Goal: Communication & Community: Answer question/provide support

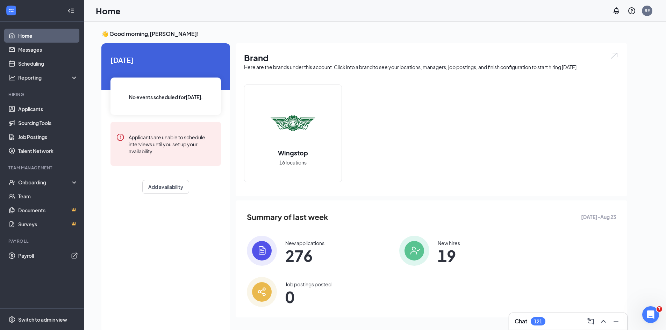
click at [437, 257] on span "19" at bounding box center [448, 255] width 22 height 13
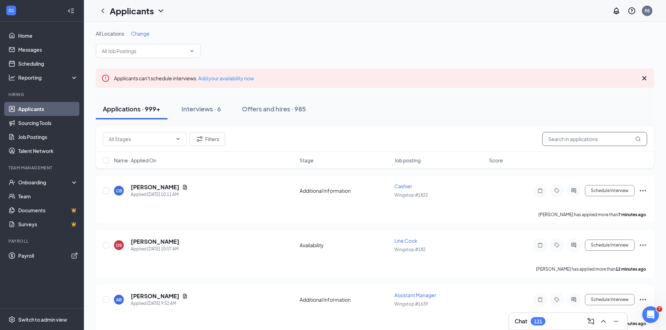
click at [551, 139] on input "text" at bounding box center [594, 139] width 105 height 14
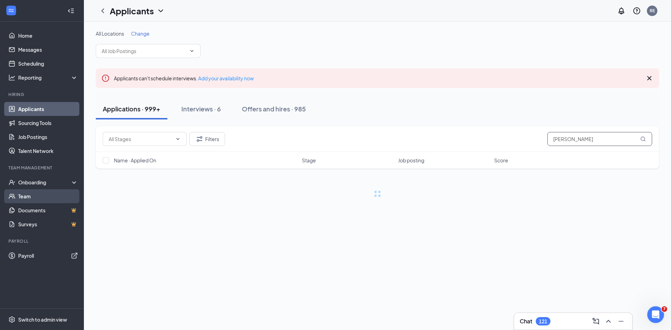
type input "watts"
click at [19, 195] on link "Team" at bounding box center [48, 196] width 60 height 14
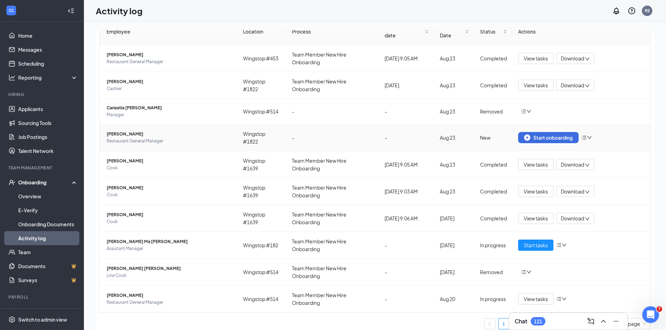
scroll to position [49, 0]
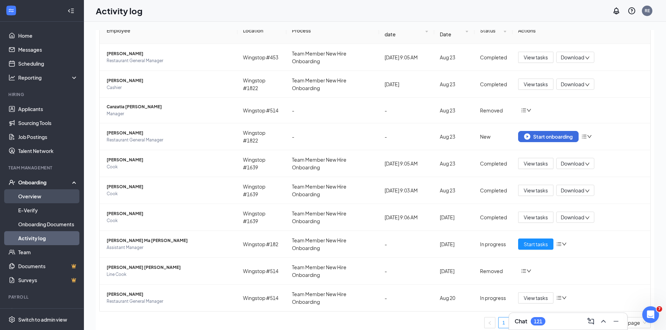
click at [30, 195] on link "Overview" at bounding box center [48, 196] width 60 height 14
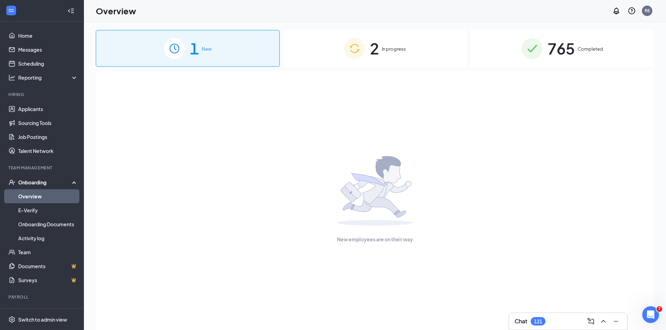
click at [396, 46] on span "In progress" at bounding box center [394, 48] width 24 height 7
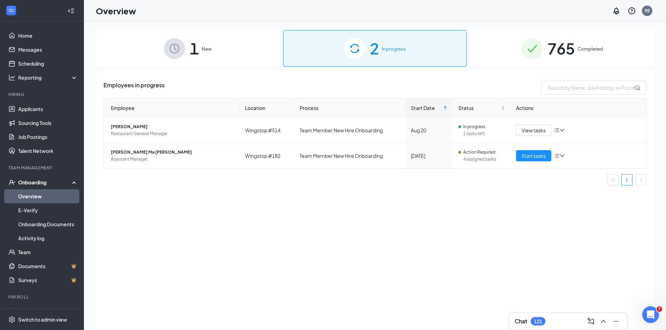
click at [217, 52] on div "1 New" at bounding box center [188, 48] width 184 height 37
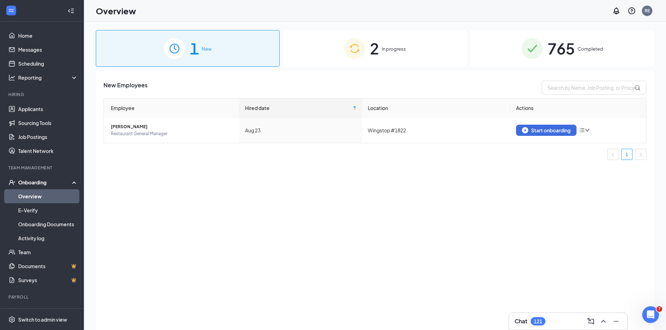
click at [587, 47] on span "Completed" at bounding box center [590, 48] width 26 height 7
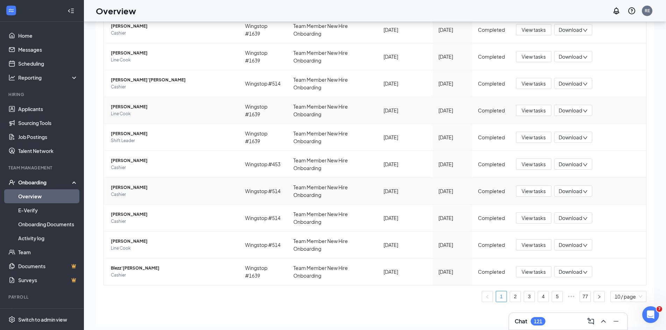
scroll to position [31, 0]
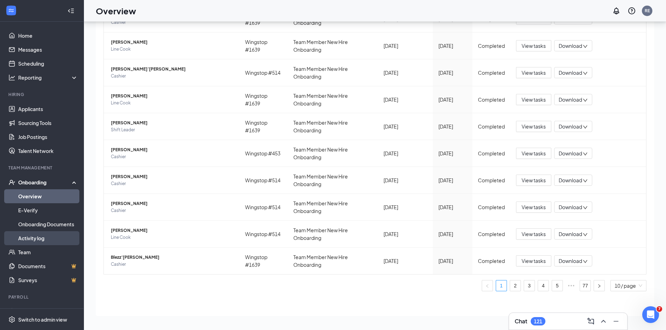
click at [37, 237] on link "Activity log" at bounding box center [48, 238] width 60 height 14
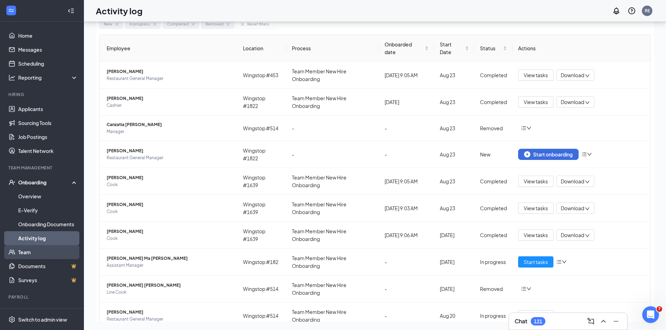
click at [24, 249] on link "Team" at bounding box center [48, 252] width 60 height 14
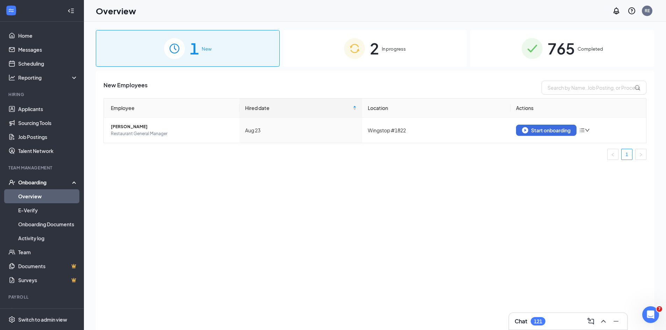
click at [408, 47] on div "2 In progress" at bounding box center [375, 48] width 184 height 37
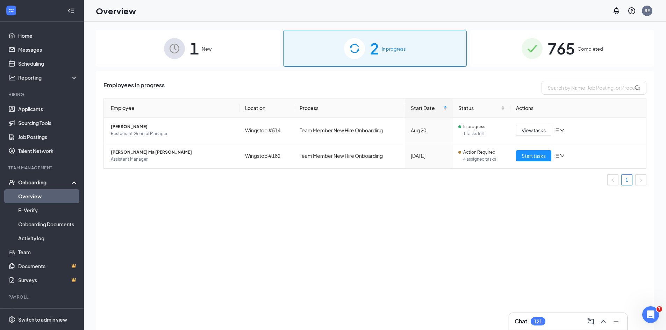
click at [549, 46] on span "765" at bounding box center [560, 48] width 27 height 24
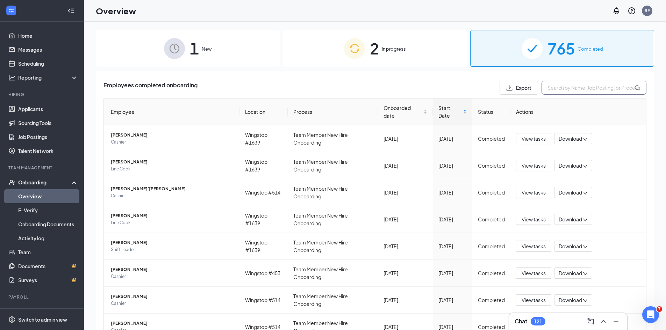
click at [558, 84] on input "text" at bounding box center [593, 88] width 105 height 14
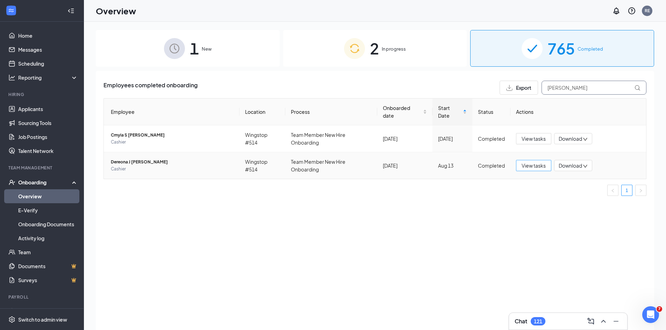
type input "knott"
click at [530, 165] on span "View tasks" at bounding box center [533, 166] width 24 height 8
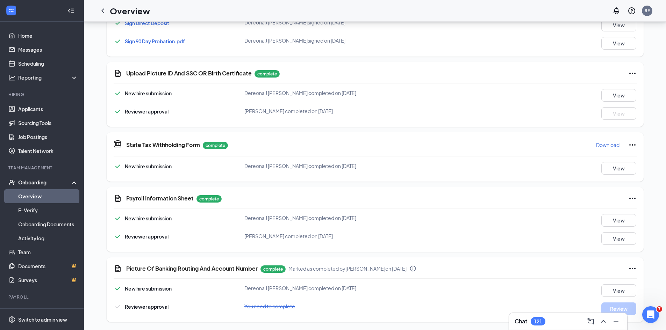
scroll to position [417, 0]
click at [544, 286] on div "New hire submission Dereona J Knotts completed on Aug 16, 2025 View" at bounding box center [375, 290] width 523 height 13
click at [531, 269] on div "Picture Of Banking Routing And Account Number complete Marked as completed by S…" at bounding box center [381, 268] width 510 height 8
click at [613, 291] on button "View" at bounding box center [618, 290] width 35 height 13
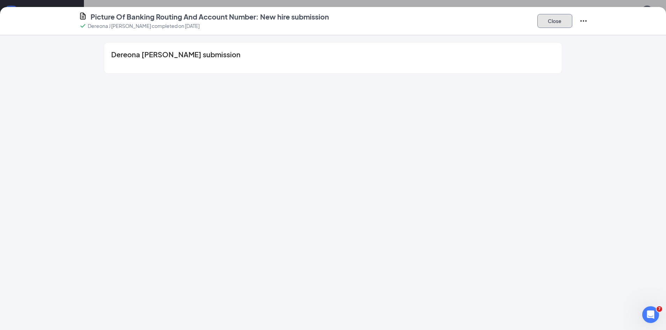
click at [556, 19] on button "Close" at bounding box center [554, 21] width 35 height 14
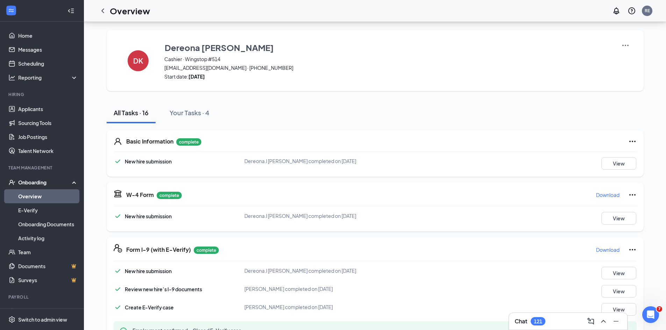
scroll to position [417, 0]
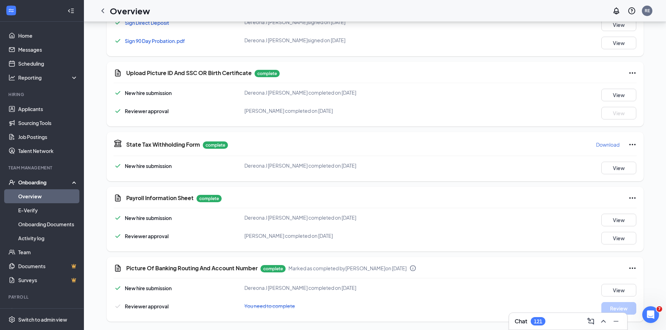
click at [459, 297] on div "New hire submission Dereona J Knotts completed on Aug 16, 2025 View Reviewer ap…" at bounding box center [375, 299] width 523 height 31
click at [500, 295] on div "New hire submission Dereona J Knotts completed on Aug 16, 2025 View" at bounding box center [375, 290] width 523 height 13
click at [480, 295] on div "New hire submission Dereona J Knotts completed on Aug 16, 2025 View" at bounding box center [375, 290] width 523 height 13
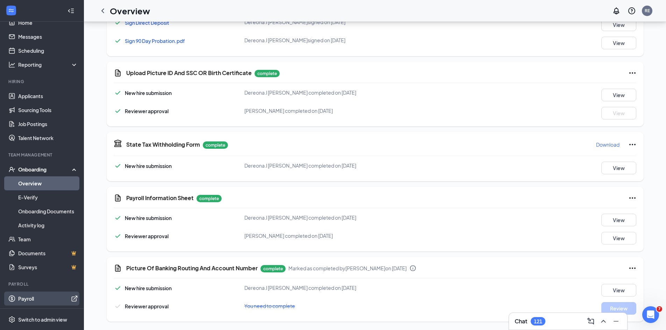
click at [23, 300] on link "Payroll" at bounding box center [48, 299] width 60 height 14
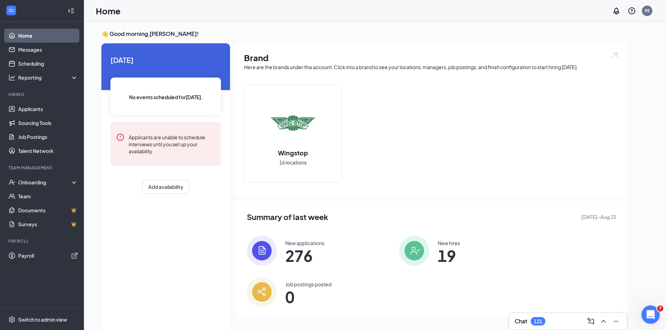
click at [652, 313] on icon "Open Intercom Messenger" at bounding box center [650, 314] width 12 height 12
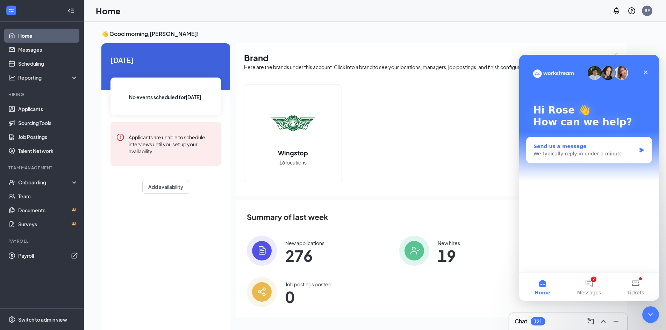
click at [538, 152] on div "We typically reply in under a minute" at bounding box center [584, 153] width 102 height 7
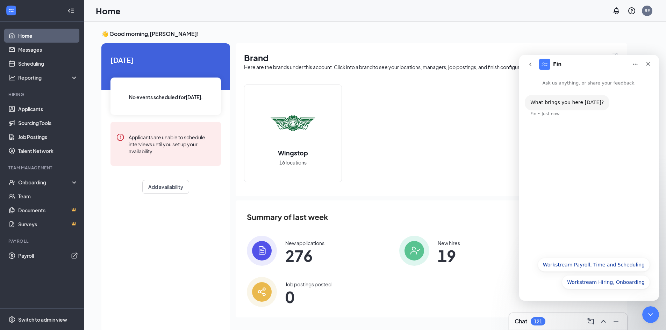
click at [566, 102] on div "What brings you here today?" at bounding box center [566, 102] width 73 height 7
click at [609, 263] on button "Workstream Payroll, Time and Scheduling" at bounding box center [593, 265] width 112 height 14
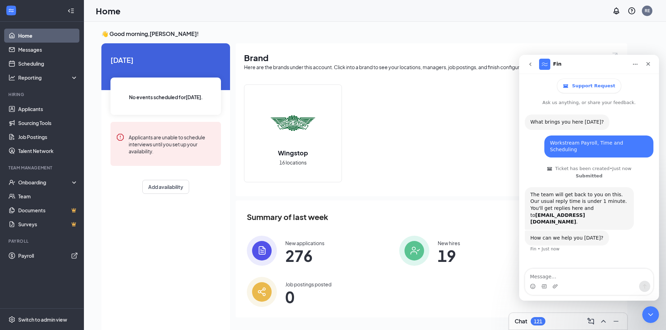
click at [543, 275] on textarea "Message…" at bounding box center [589, 275] width 128 height 12
drag, startPoint x: 545, startPoint y: 282, endPoint x: 541, endPoint y: 283, distance: 3.9
click at [541, 283] on div "Intercom messenger" at bounding box center [589, 286] width 128 height 11
click at [541, 285] on div "Intercom messenger" at bounding box center [589, 286] width 128 height 11
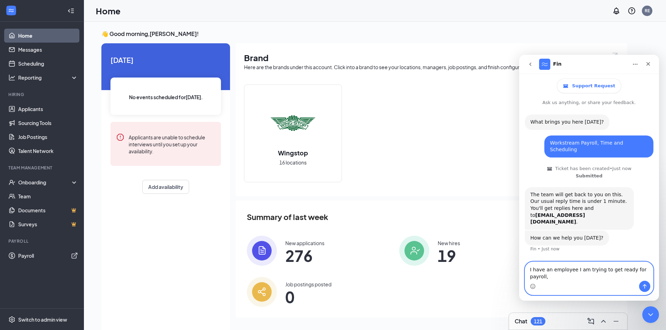
click at [650, 278] on textarea "I have an employee I am trying to get ready for payroll," at bounding box center [589, 271] width 128 height 19
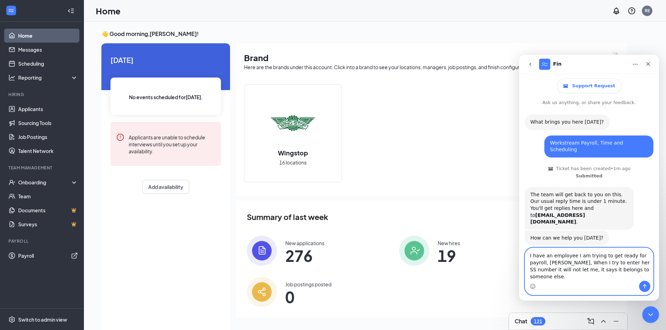
click at [562, 276] on textarea "I have an employee I am trying to get ready for payroll, Dereona Knotts, When I…" at bounding box center [589, 264] width 128 height 33
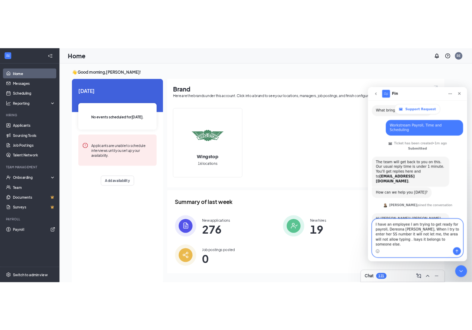
scroll to position [66, 0]
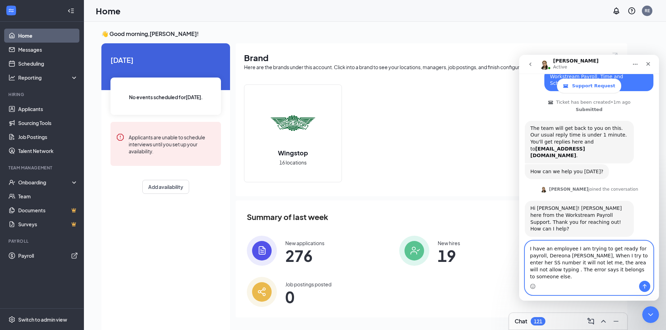
type textarea "I have an employee I am trying to get ready for payroll, Dereona Knotts, When I…"
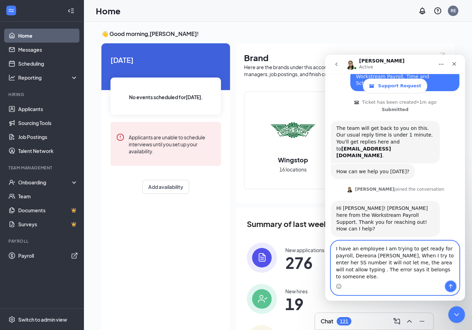
click at [451, 286] on icon "Send a message…" at bounding box center [451, 287] width 6 height 6
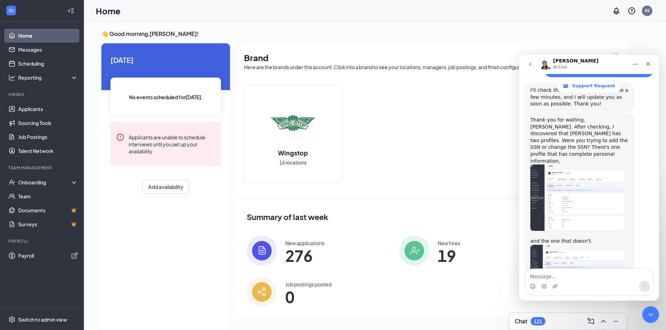
scroll to position [317, 0]
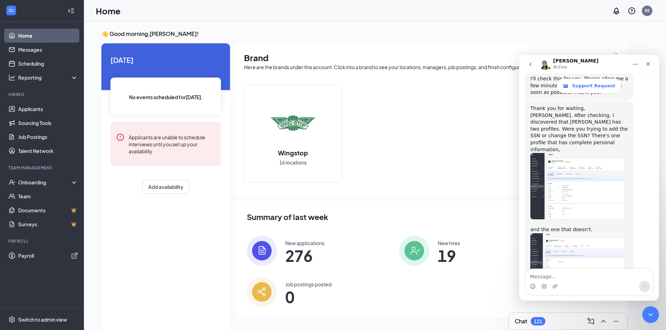
click at [574, 160] on img "Coleen says…" at bounding box center [577, 186] width 94 height 66
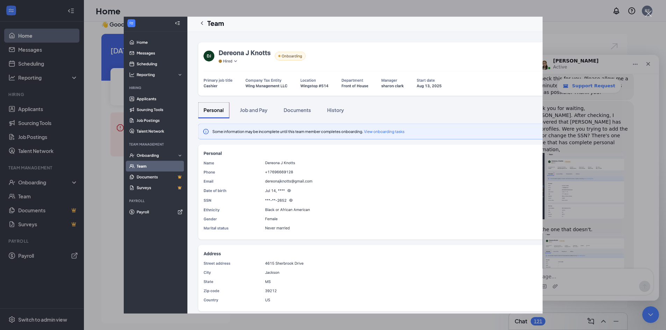
scroll to position [15, 0]
click at [292, 56] on img "Close" at bounding box center [332, 164] width 419 height 297
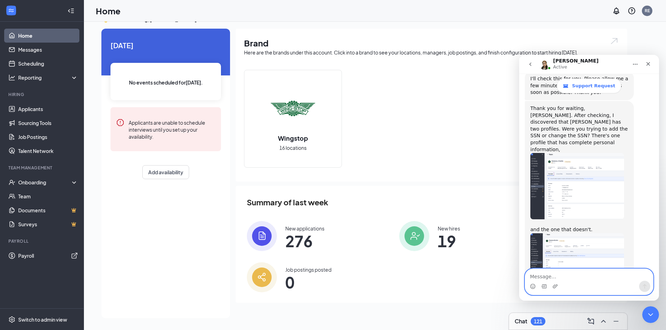
click at [563, 276] on textarea "Message…" at bounding box center [589, 275] width 128 height 12
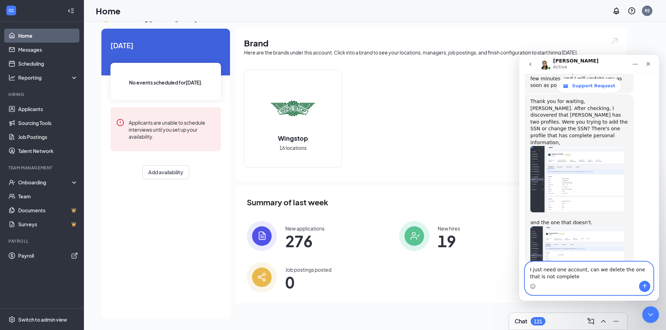
type textarea "I just need one account, can we delete the one that is not complete?"
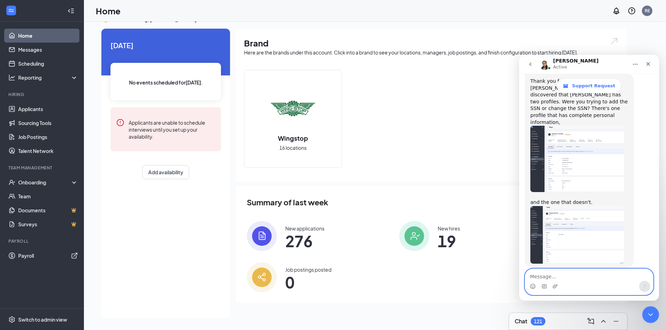
scroll to position [344, 0]
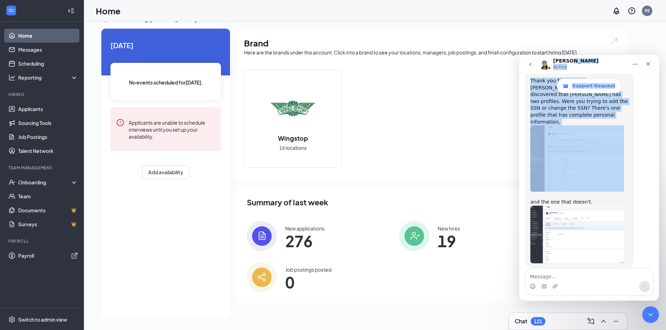
drag, startPoint x: 607, startPoint y: 61, endPoint x: 390, endPoint y: 87, distance: 218.9
click html "Coleen Active Support Request Ask us anything, or share your feedback. What bri…"
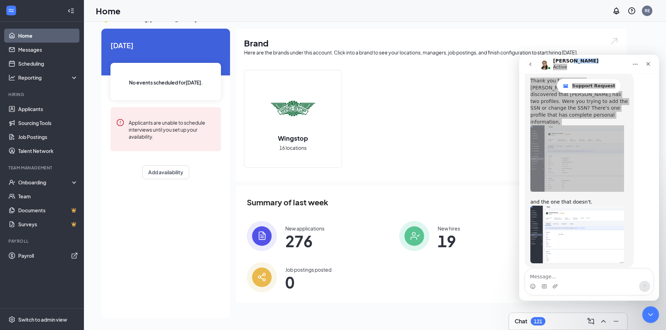
click at [448, 82] on div "Wingstop 16 locations" at bounding box center [431, 121] width 375 height 103
click at [447, 134] on div "Wingstop 16 locations" at bounding box center [431, 121] width 375 height 103
click at [25, 255] on link "Payroll" at bounding box center [48, 256] width 60 height 14
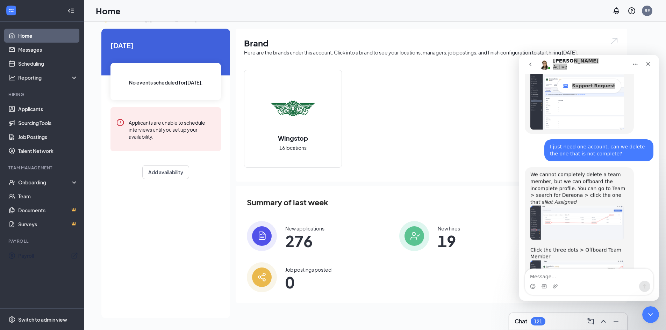
scroll to position [494, 0]
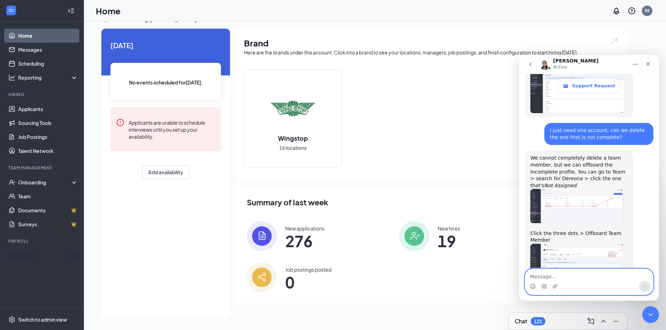
click at [554, 273] on textarea "Message…" at bounding box center [589, 275] width 128 height 12
type textarea "thank you"
click at [645, 286] on icon "Send a message…" at bounding box center [645, 287] width 6 height 6
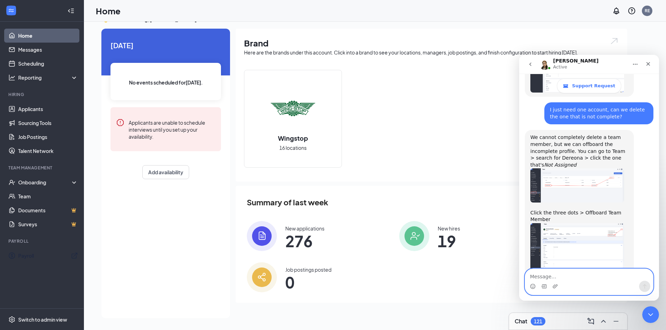
scroll to position [515, 0]
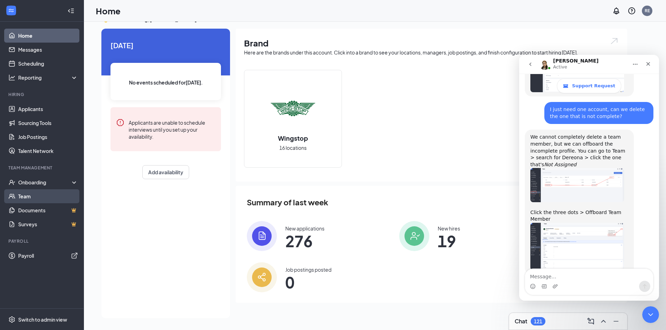
click at [22, 193] on link "Team" at bounding box center [48, 196] width 60 height 14
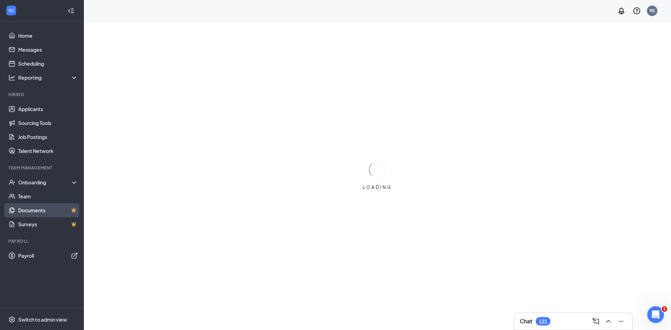
click at [26, 211] on link "Documents" at bounding box center [48, 210] width 60 height 14
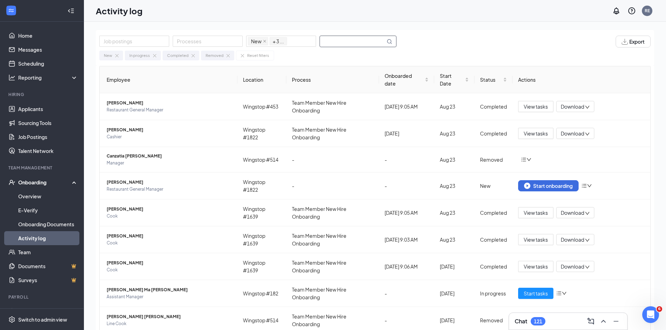
click at [335, 41] on input "text" at bounding box center [352, 41] width 65 height 11
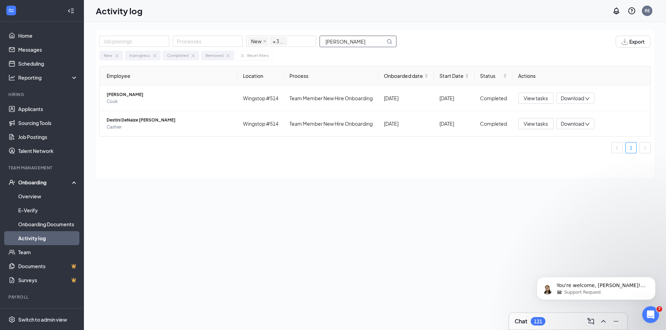
type input "watts"
click at [609, 284] on p "You're welcome, Rose! Is there anything else I can help you with?" at bounding box center [601, 285] width 90 height 7
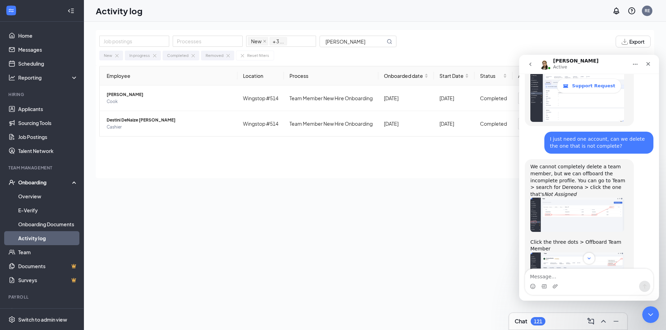
scroll to position [415, 0]
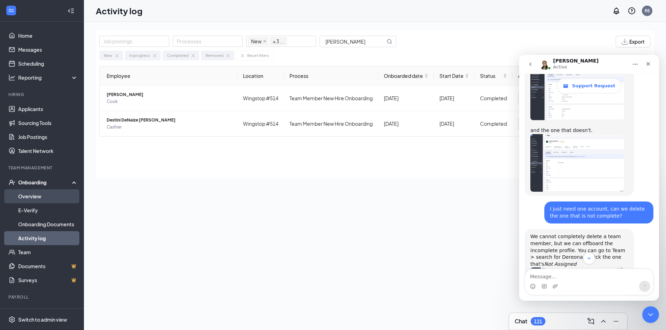
click at [32, 196] on link "Overview" at bounding box center [48, 196] width 60 height 14
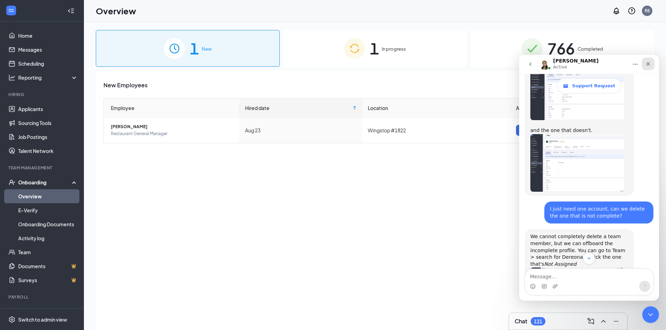
click at [646, 63] on icon "Close" at bounding box center [648, 64] width 4 height 4
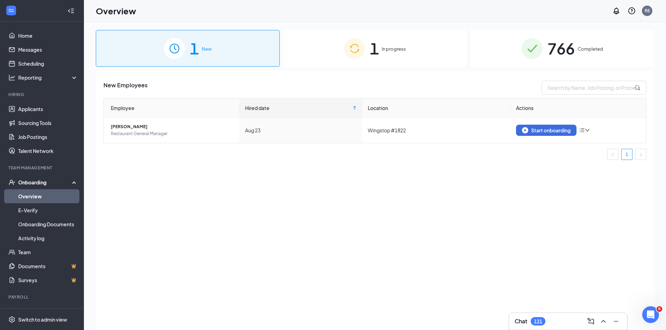
scroll to position [543, 0]
click at [549, 48] on span "766" at bounding box center [560, 48] width 27 height 24
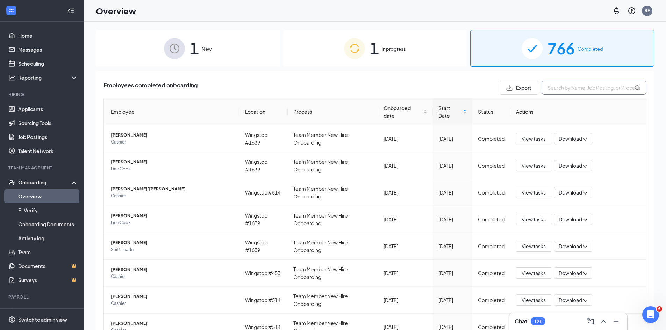
click at [554, 87] on input "text" at bounding box center [593, 88] width 105 height 14
type input "m"
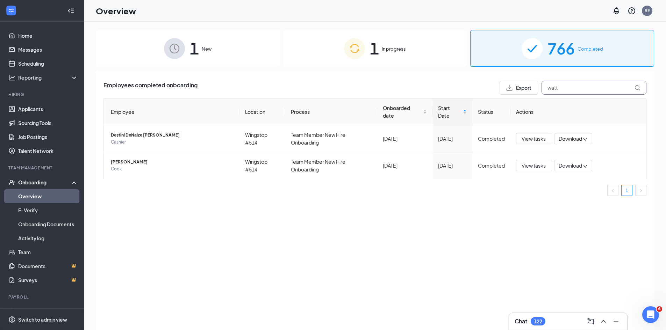
type input "watt"
click at [650, 313] on icon "Open Intercom Messenger" at bounding box center [649, 314] width 5 height 6
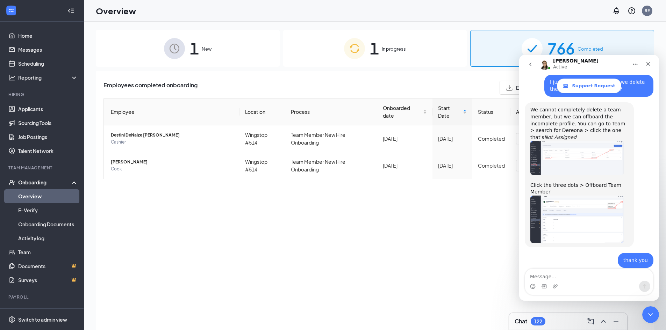
scroll to position [543, 0]
click at [566, 277] on textarea "Message…" at bounding box center [589, 275] width 128 height 12
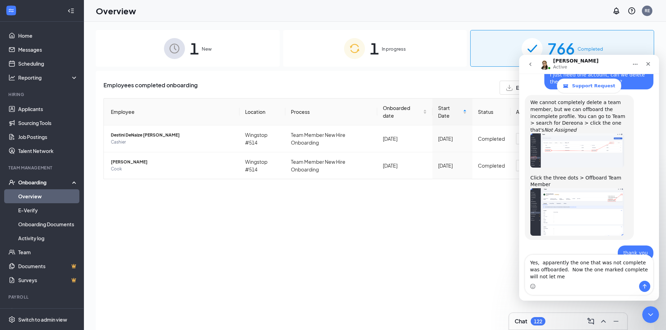
scroll to position [557, 0]
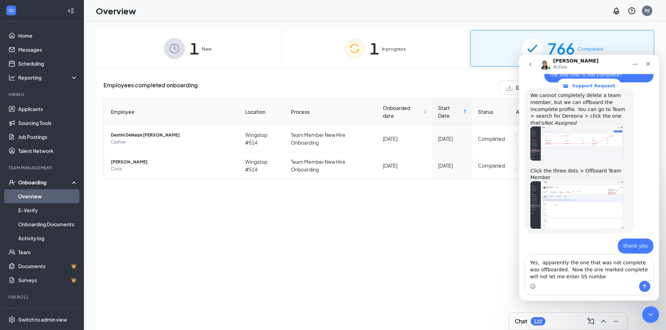
type textarea "Yes, apparently the one that was not complete was offboarded. Now the one marke…"
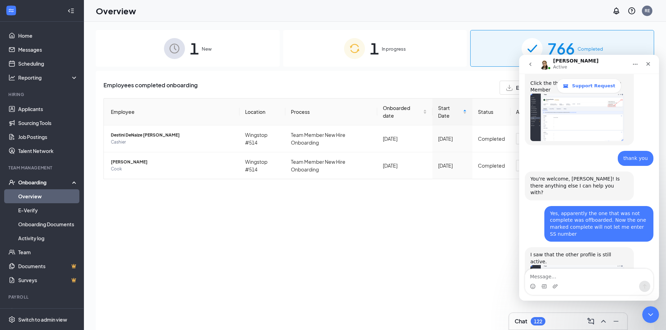
scroll to position [670, 0]
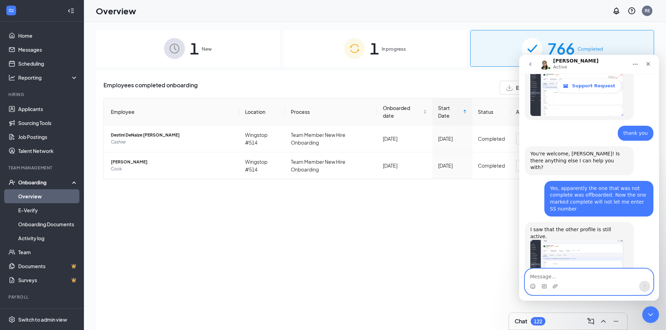
click at [585, 276] on textarea "Message…" at bounding box center [589, 275] width 128 height 12
type textarea "Yes Please"
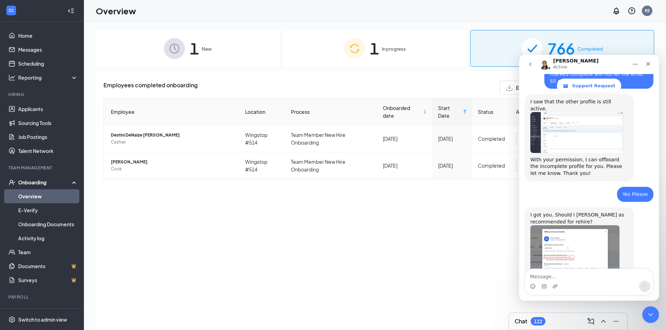
scroll to position [812, 0]
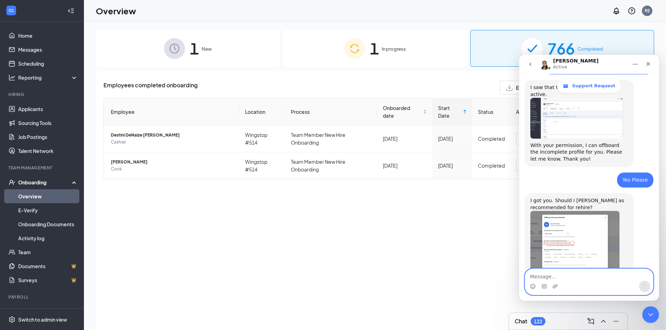
click at [541, 276] on textarea "Message…" at bounding box center [589, 275] width 128 height 12
type textarea "yes"
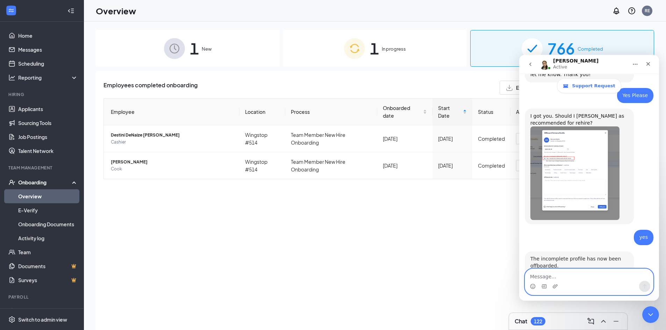
scroll to position [899, 0]
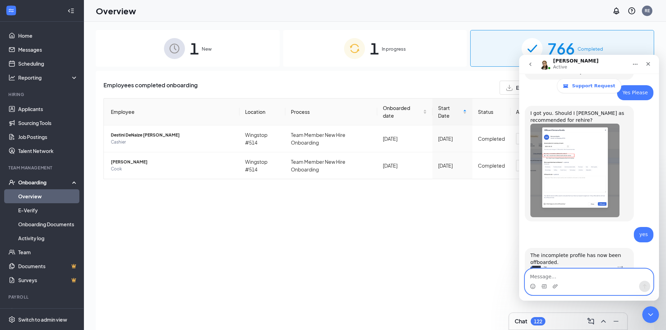
click at [537, 277] on textarea "Message…" at bounding box center [589, 275] width 128 height 12
type textarea "thank you"
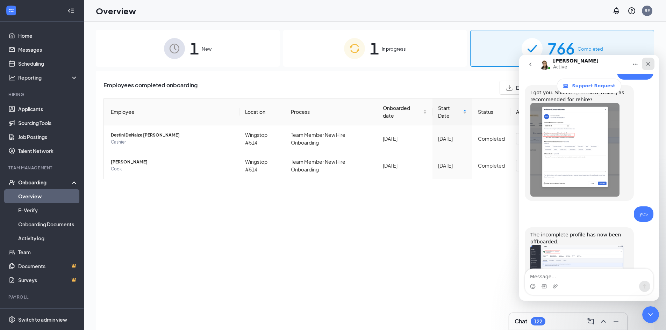
drag, startPoint x: 648, startPoint y: 60, endPoint x: 1167, endPoint y: 116, distance: 521.8
click at [648, 60] on div "Close" at bounding box center [648, 64] width 13 height 13
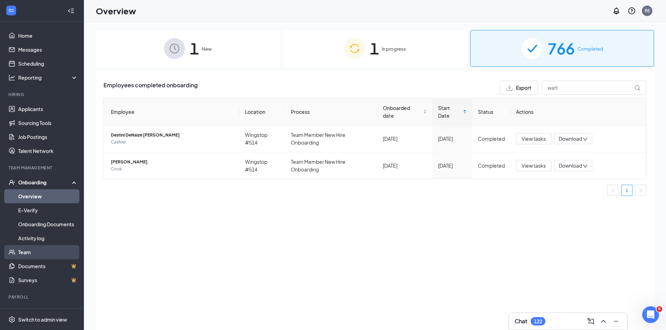
click at [22, 252] on link "Team" at bounding box center [48, 252] width 60 height 14
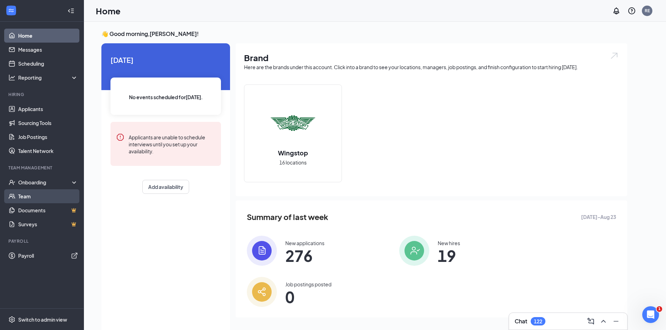
click at [24, 195] on link "Team" at bounding box center [48, 196] width 60 height 14
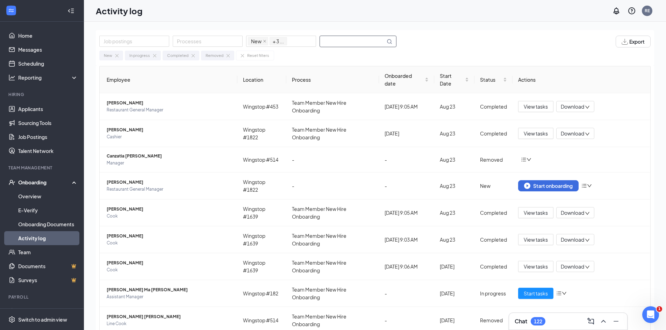
click at [338, 42] on input "text" at bounding box center [352, 41] width 65 height 11
type input "[PERSON_NAME]"
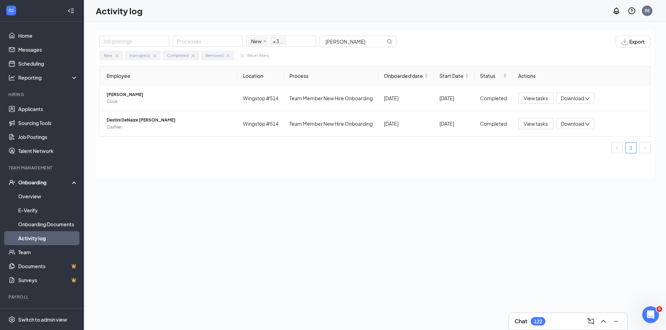
click at [17, 294] on div "Payroll" at bounding box center [42, 297] width 68 height 6
click at [31, 109] on link "Applicants" at bounding box center [48, 109] width 60 height 14
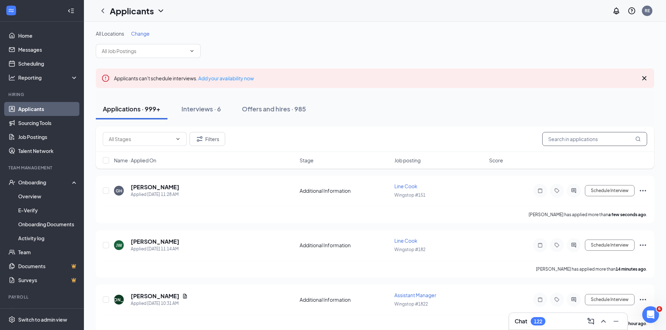
click at [582, 136] on input "text" at bounding box center [594, 139] width 105 height 14
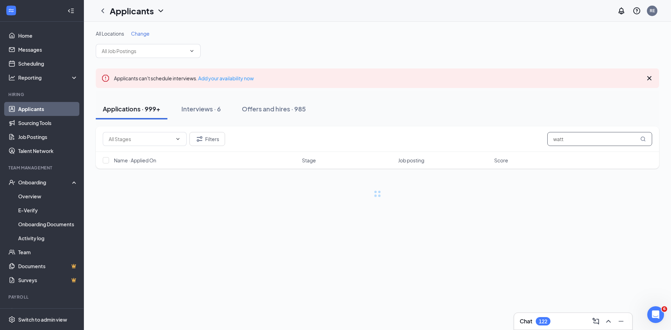
type input "watt"
click at [640, 139] on icon "MagnifyingGlass" at bounding box center [643, 139] width 6 height 6
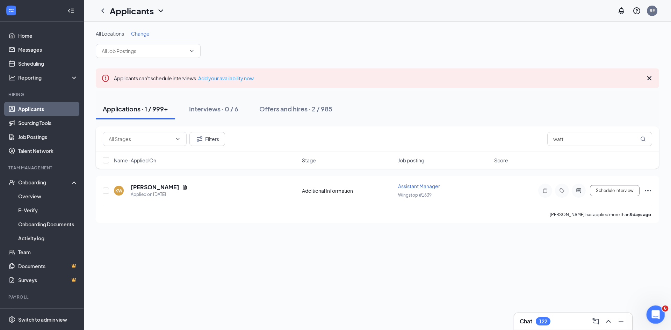
click at [652, 312] on icon "Open Intercom Messenger" at bounding box center [655, 314] width 12 height 12
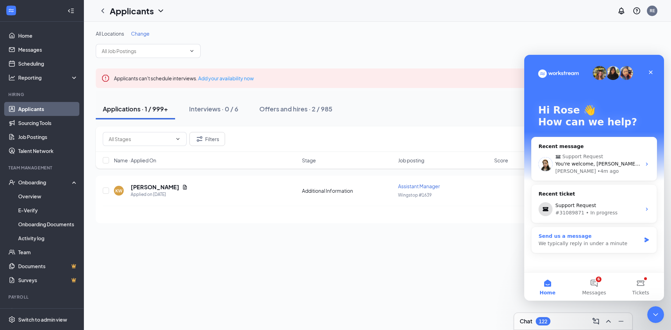
click at [610, 241] on div "We typically reply in under a minute" at bounding box center [589, 243] width 102 height 7
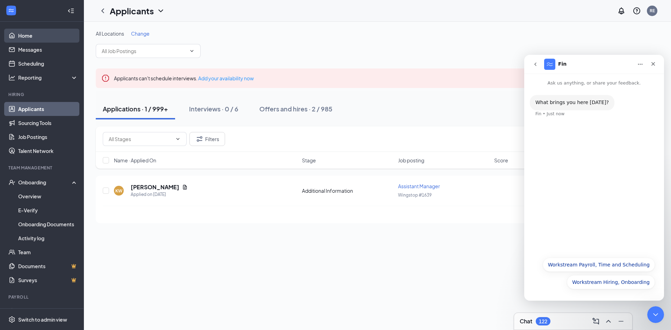
click at [21, 31] on link "Home" at bounding box center [48, 36] width 60 height 14
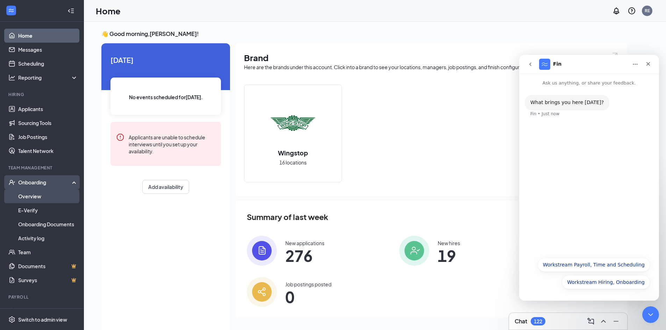
click at [29, 195] on link "Overview" at bounding box center [48, 196] width 60 height 14
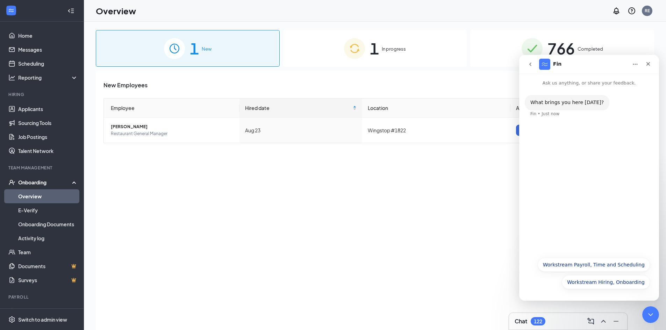
click at [397, 46] on span "In progress" at bounding box center [394, 48] width 24 height 7
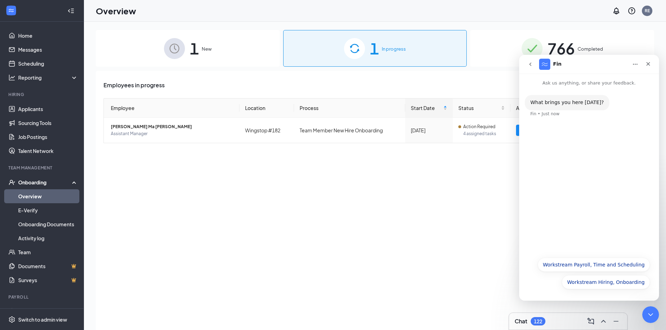
click at [568, 46] on span "766" at bounding box center [560, 48] width 27 height 24
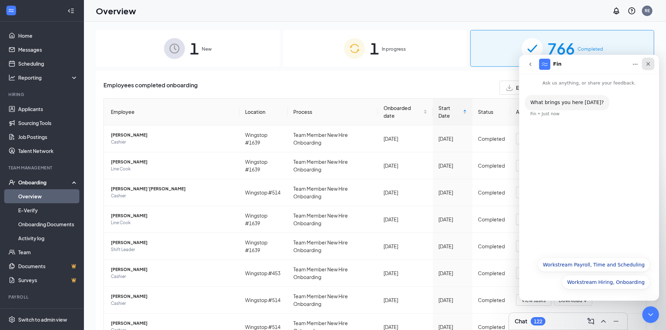
click at [648, 62] on icon "Close" at bounding box center [648, 64] width 6 height 6
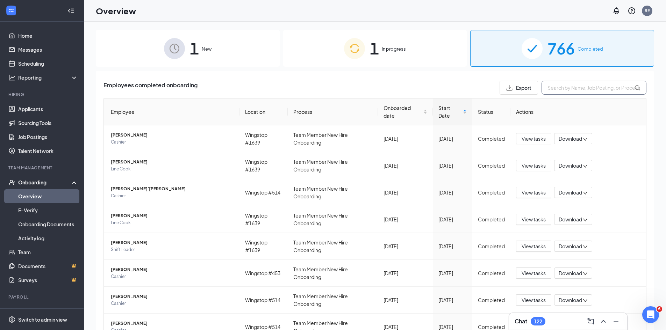
click at [545, 87] on input "text" at bounding box center [593, 88] width 105 height 14
type input "Watt"
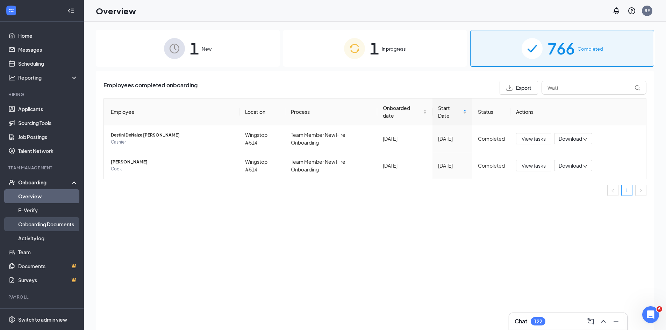
click at [39, 226] on link "Onboarding Documents" at bounding box center [48, 224] width 60 height 14
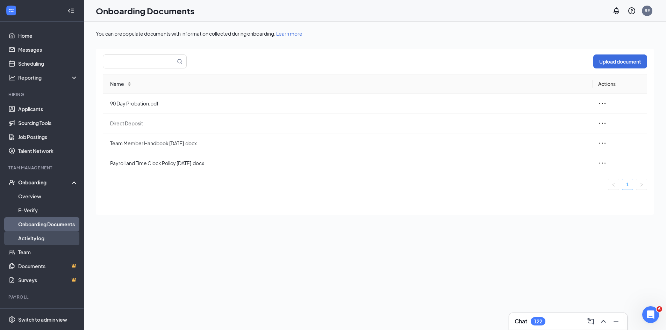
click at [36, 236] on link "Activity log" at bounding box center [48, 238] width 60 height 14
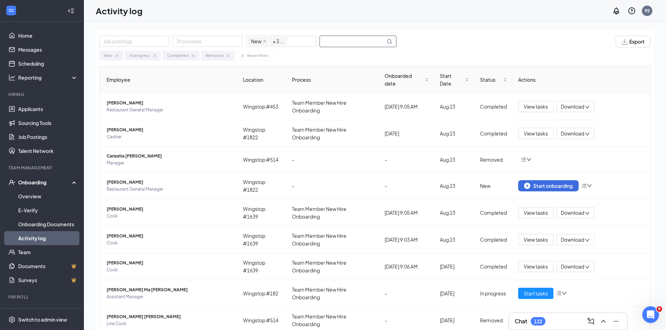
click at [336, 37] on input "text" at bounding box center [352, 41] width 65 height 11
type input "[PERSON_NAME]"
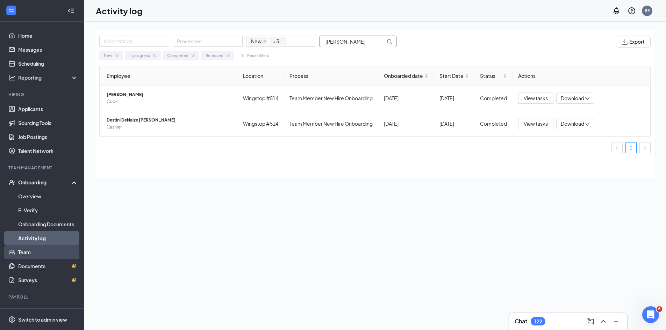
click at [26, 252] on link "Team" at bounding box center [48, 252] width 60 height 14
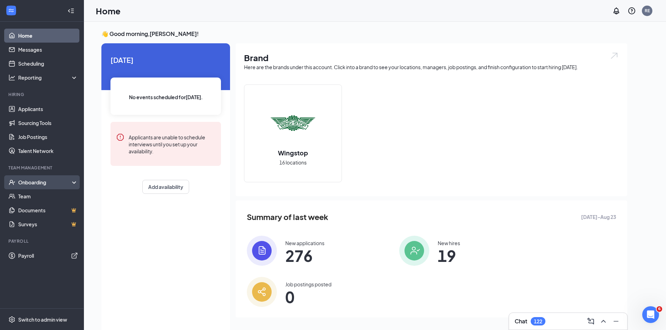
click at [24, 180] on div "Onboarding" at bounding box center [45, 182] width 54 height 7
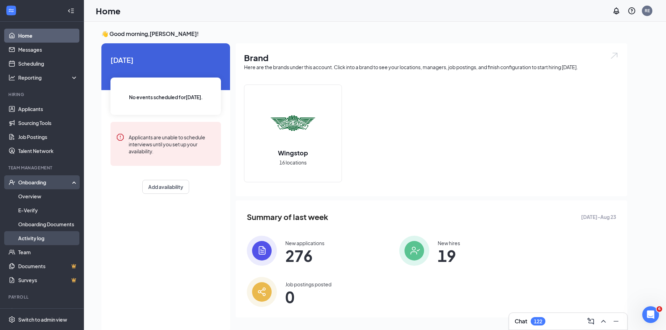
click at [32, 237] on link "Activity log" at bounding box center [48, 238] width 60 height 14
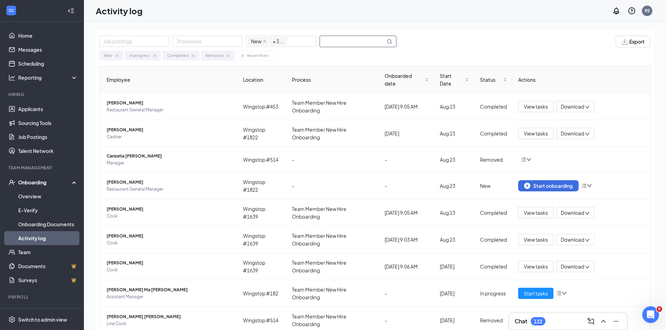
click at [339, 43] on input "text" at bounding box center [352, 41] width 65 height 11
type input "[PERSON_NAME]"
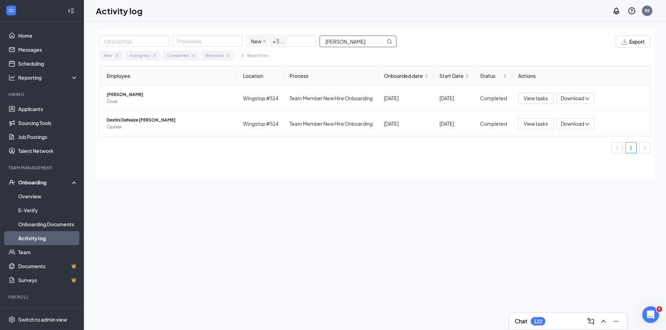
click at [155, 55] on img at bounding box center [154, 55] width 3 height 3
click at [155, 55] on img at bounding box center [155, 55] width 3 height 3
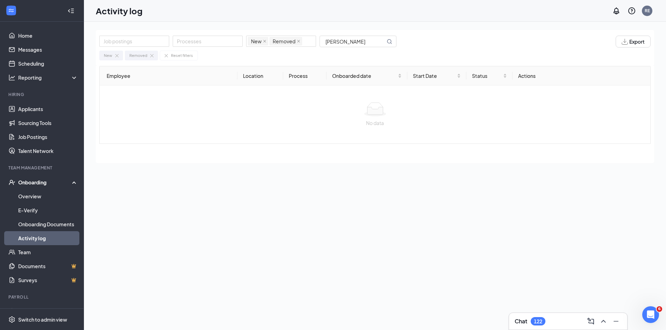
click at [149, 57] on div "Removed" at bounding box center [141, 56] width 33 height 10
click at [117, 55] on img at bounding box center [116, 55] width 3 height 3
click at [126, 55] on img at bounding box center [126, 55] width 3 height 3
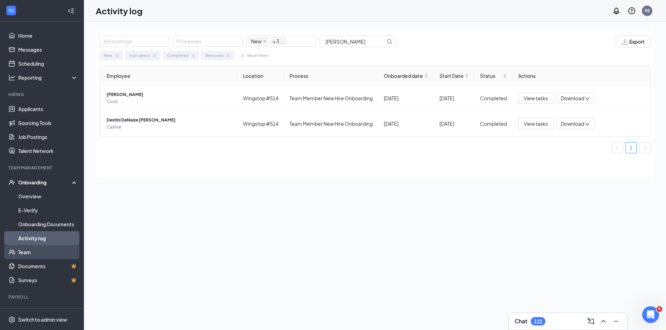
click at [21, 252] on link "Team" at bounding box center [48, 252] width 60 height 14
